Goal: Transaction & Acquisition: Purchase product/service

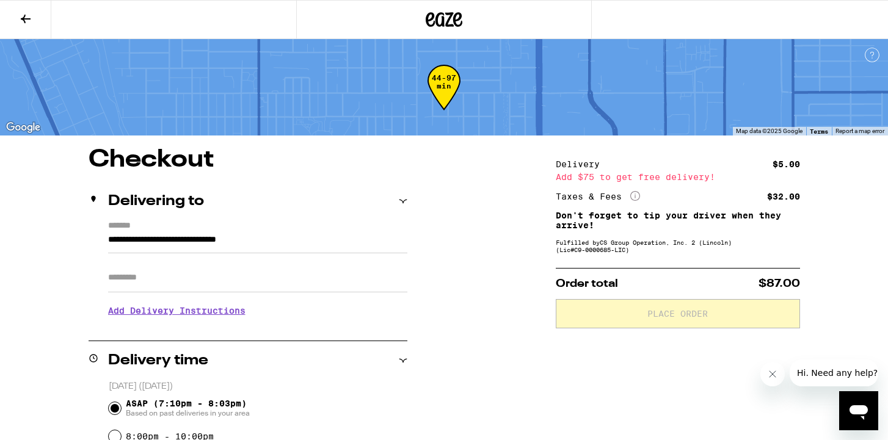
click at [446, 23] on icon at bounding box center [444, 19] width 18 height 15
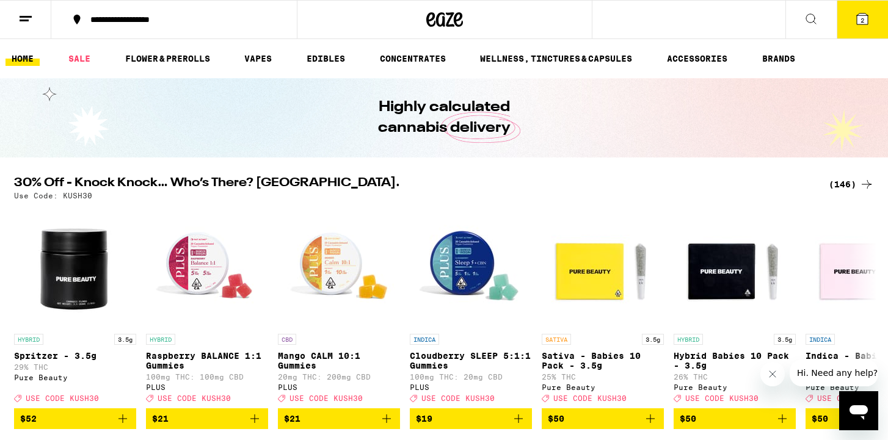
click at [842, 183] on div "(146)" at bounding box center [850, 184] width 45 height 15
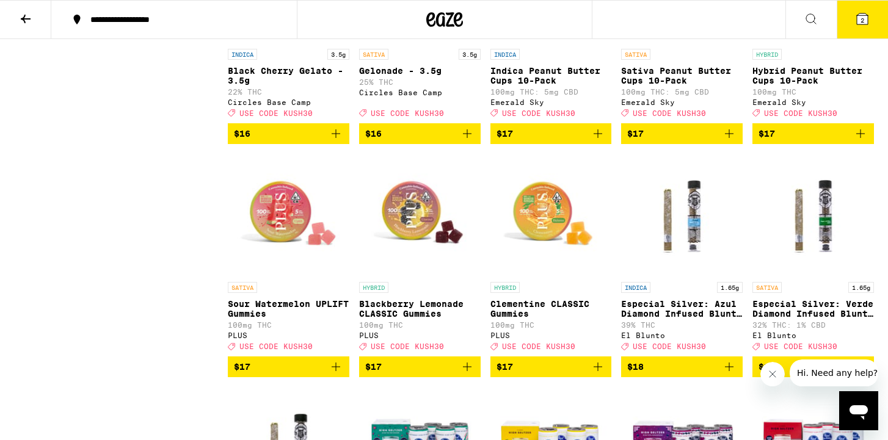
scroll to position [2588, 0]
